Goal: Transaction & Acquisition: Purchase product/service

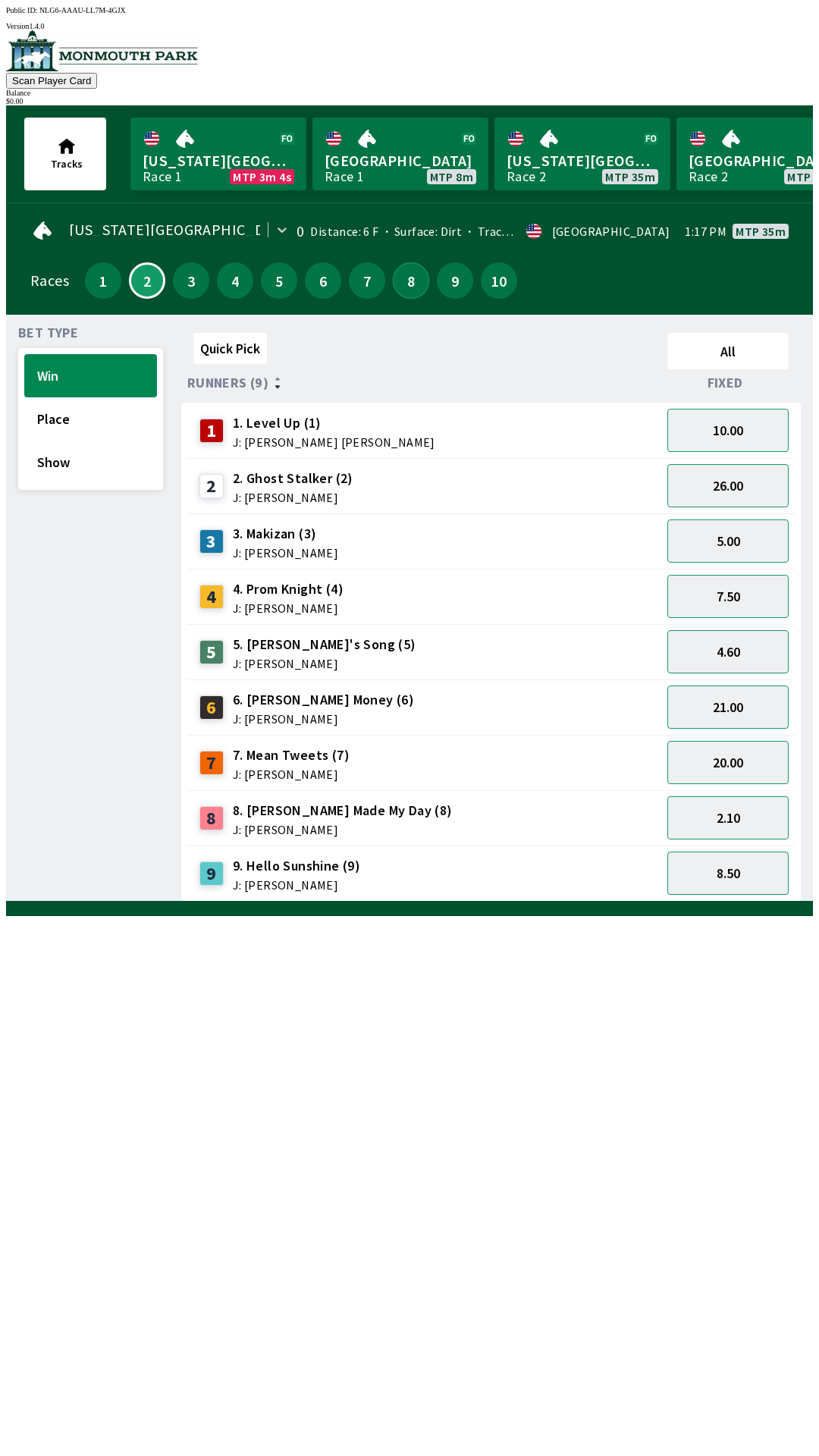
click at [410, 284] on button "8" at bounding box center [411, 280] width 36 height 36
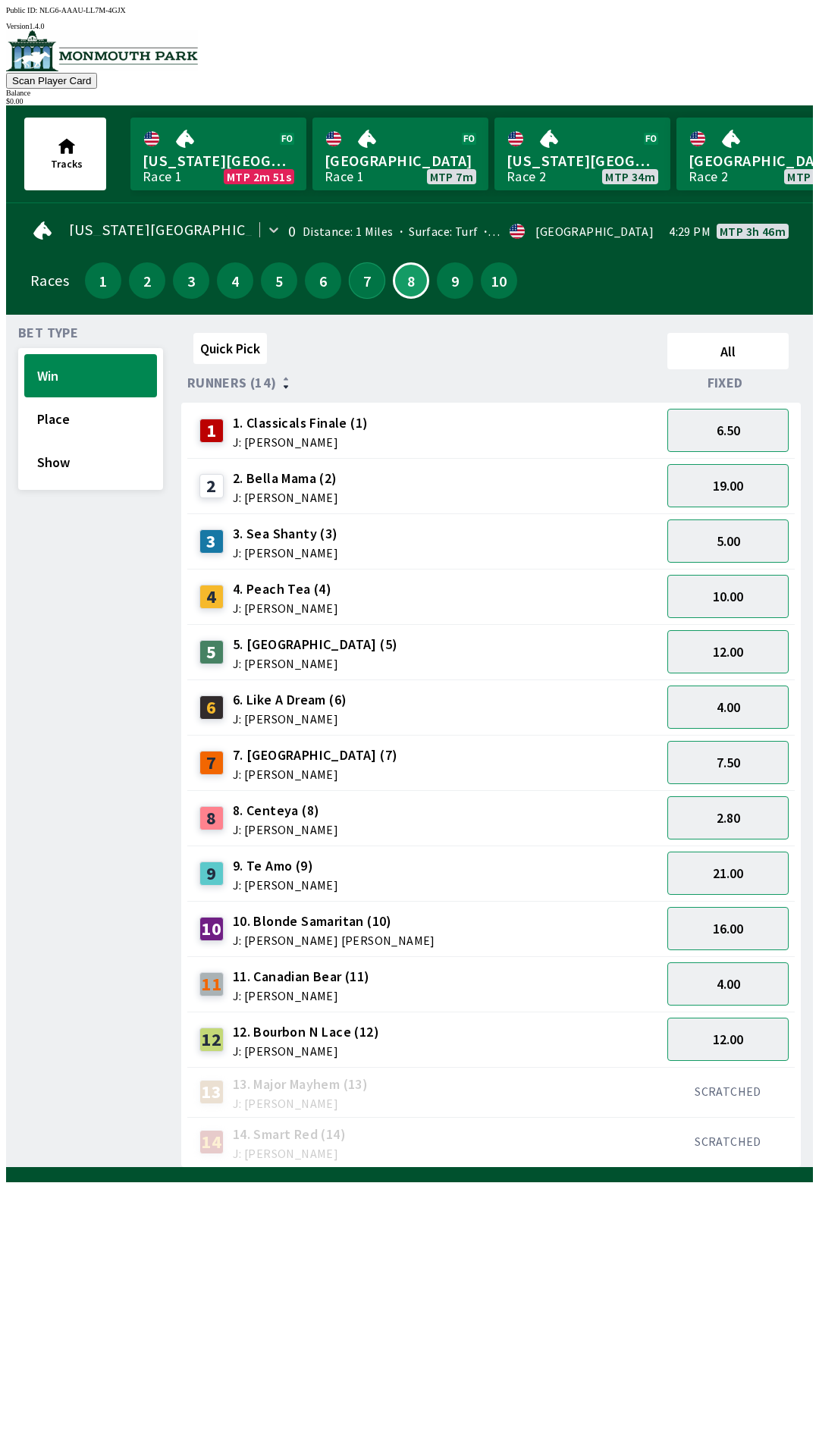
click at [350, 287] on button "7" at bounding box center [366, 280] width 36 height 36
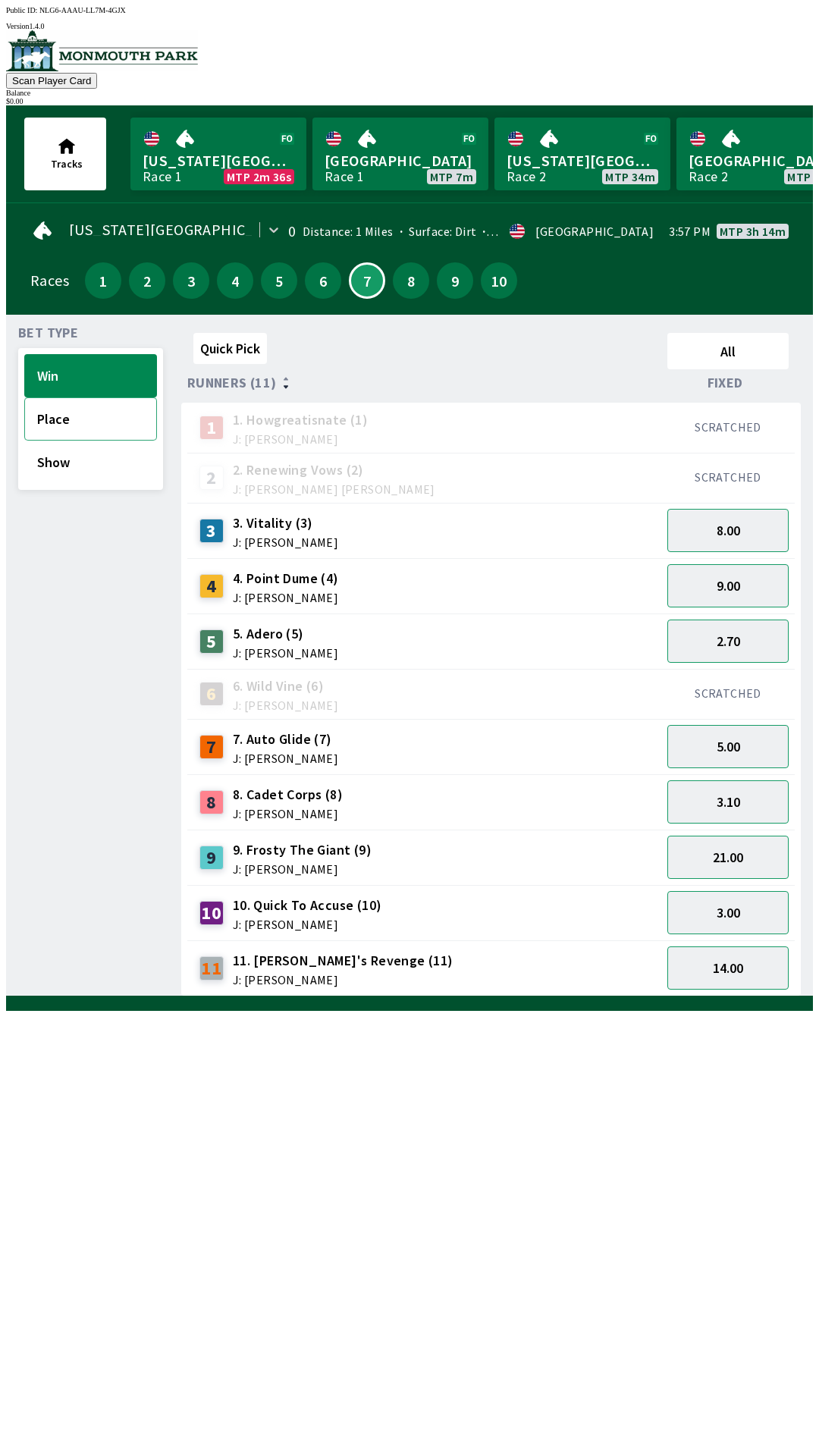
click at [59, 420] on button "Place" at bounding box center [90, 419] width 133 height 44
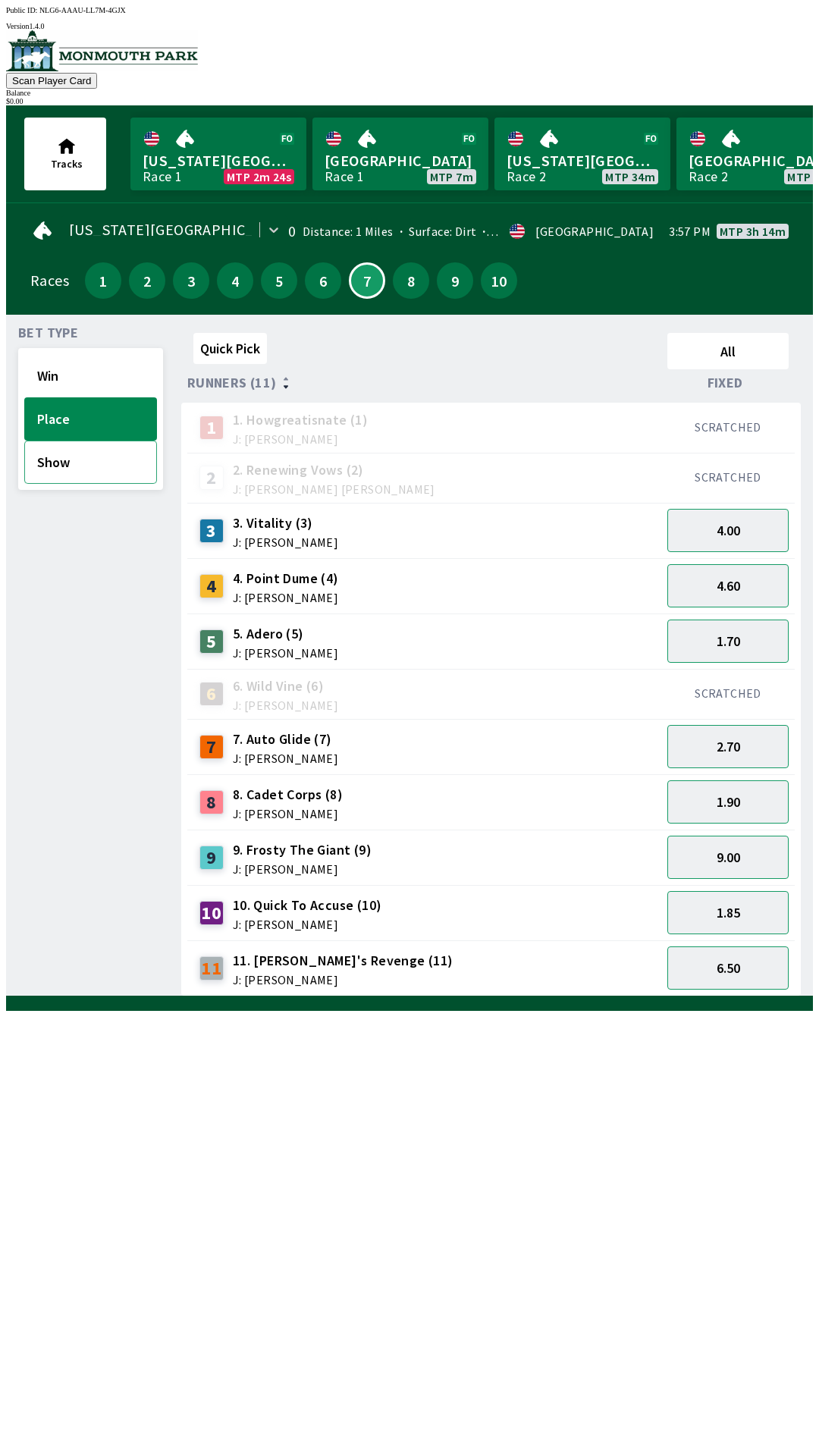
click at [72, 471] on button "Show" at bounding box center [90, 463] width 133 height 44
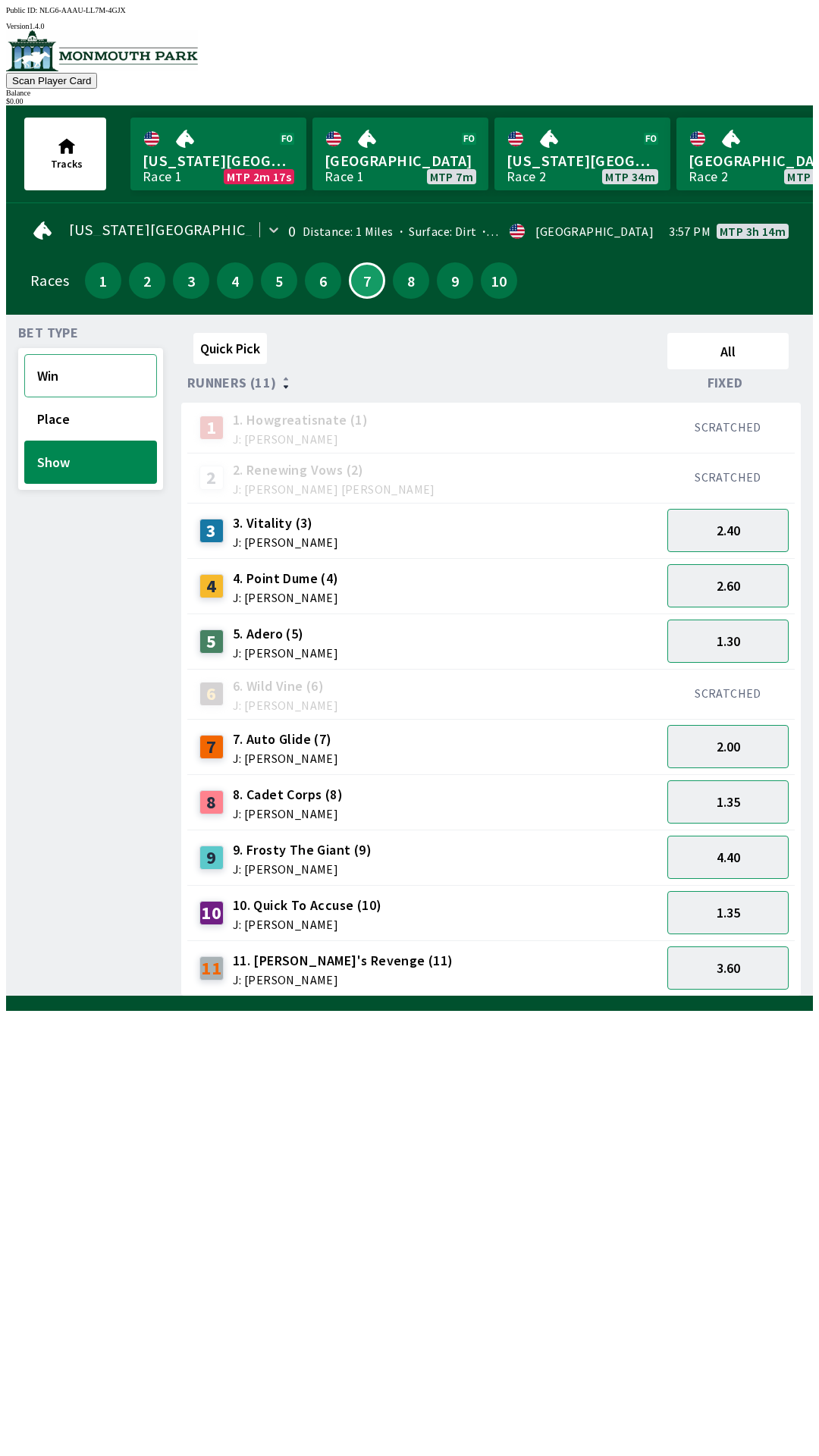
click at [58, 371] on button "Win" at bounding box center [90, 376] width 133 height 44
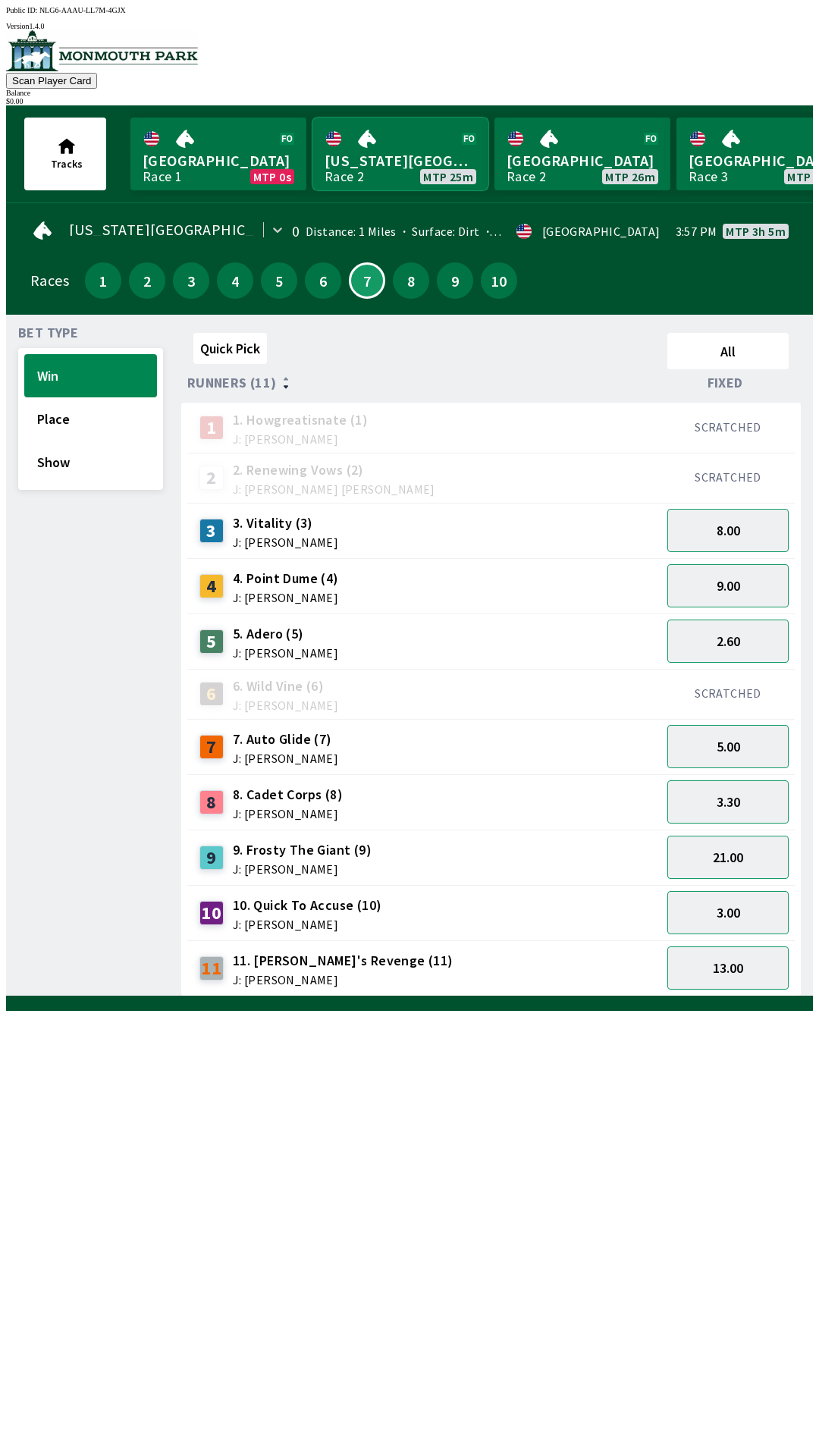
click at [378, 180] on link "[US_STATE] Park Race 2 MTP 25m" at bounding box center [400, 154] width 176 height 73
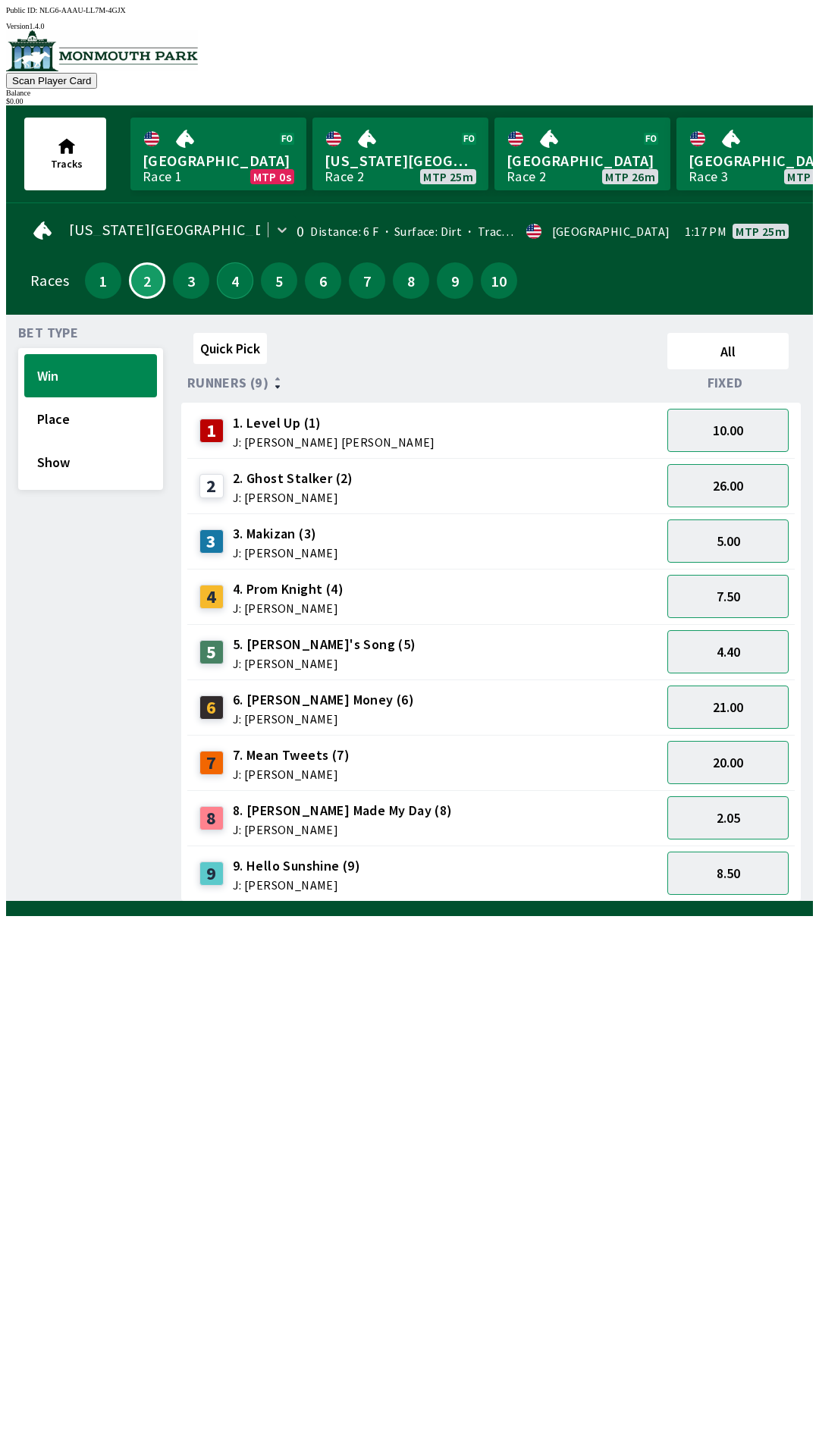
click at [229, 272] on button "4" at bounding box center [234, 280] width 36 height 36
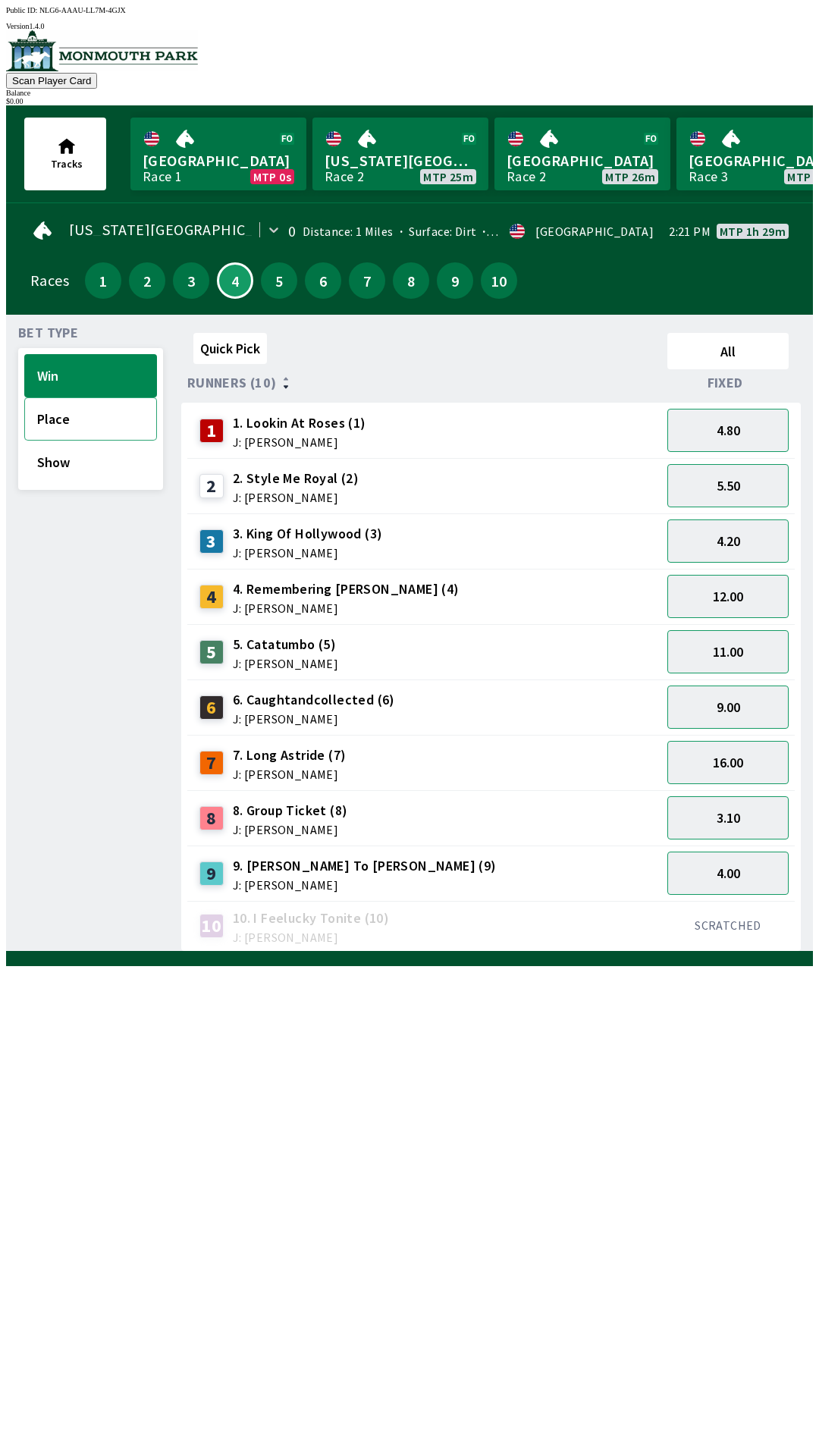
click at [57, 418] on button "Place" at bounding box center [90, 419] width 133 height 44
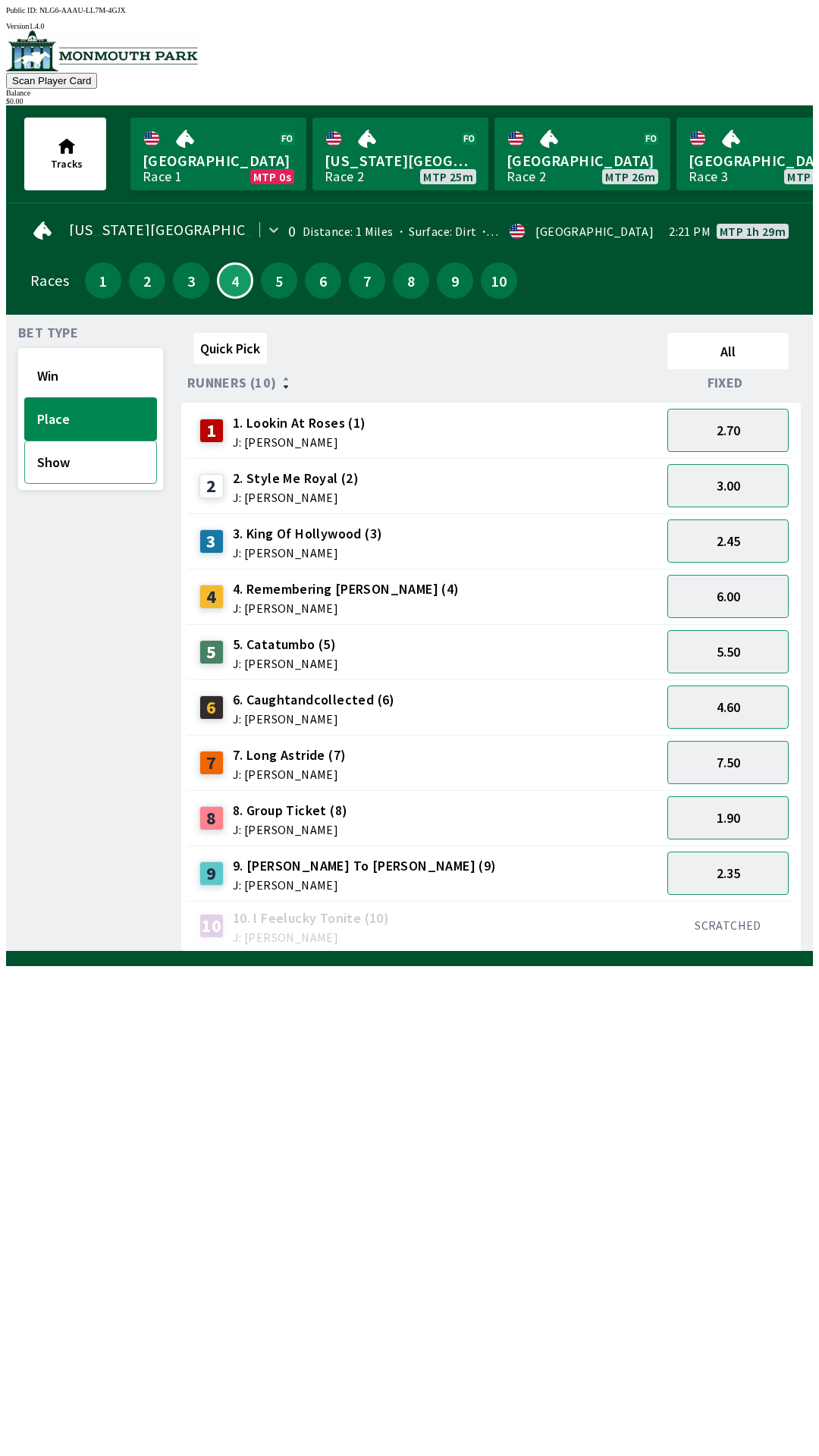
click at [60, 473] on button "Show" at bounding box center [90, 463] width 133 height 44
click at [80, 462] on button "Show" at bounding box center [90, 463] width 133 height 44
click at [46, 397] on button "Place" at bounding box center [90, 419] width 133 height 44
click at [35, 363] on button "Win" at bounding box center [90, 376] width 133 height 44
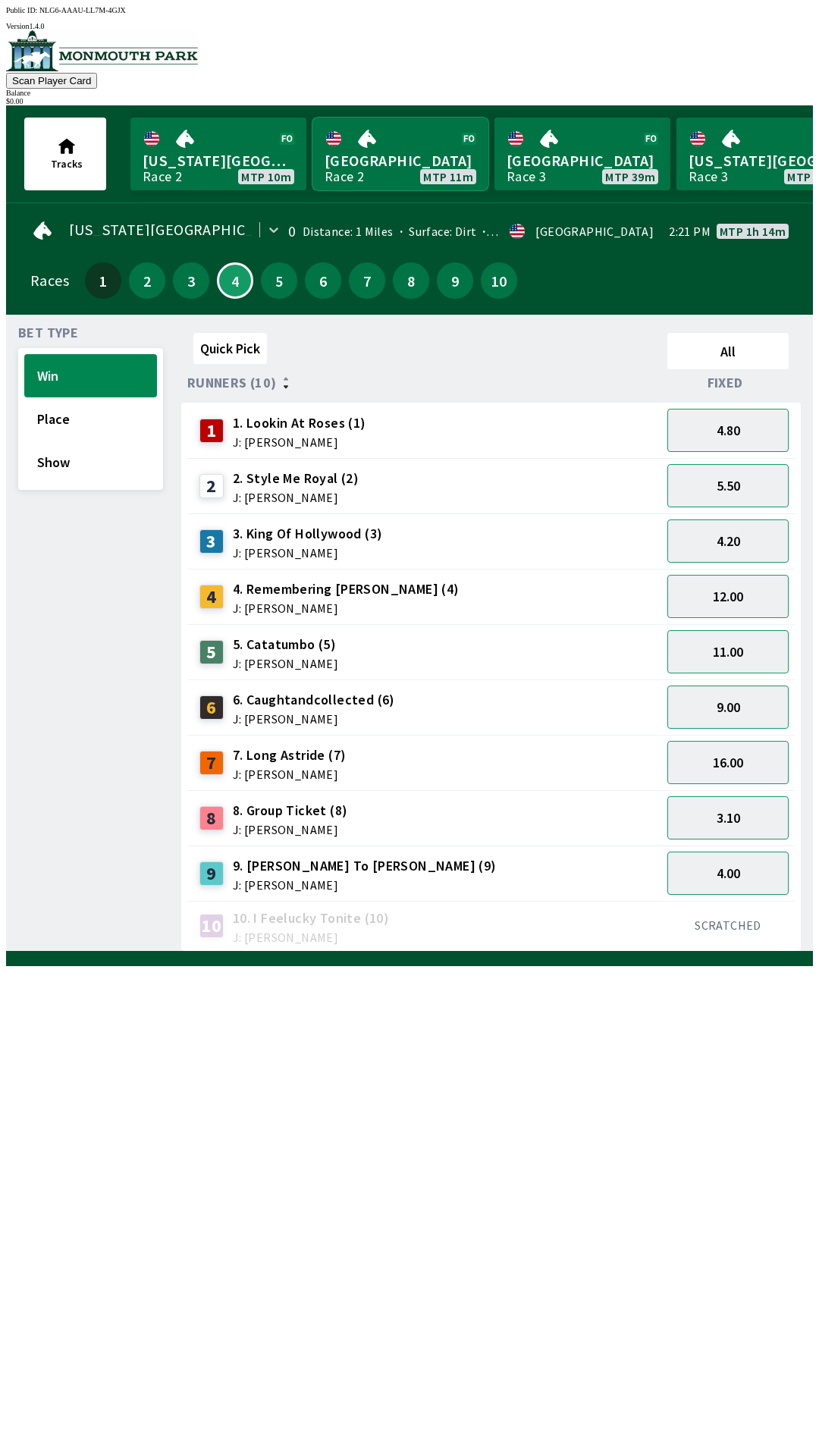
click at [391, 125] on link "[GEOGRAPHIC_DATA] Race 2 MTP 11m" at bounding box center [400, 154] width 176 height 73
